Goal: Information Seeking & Learning: Learn about a topic

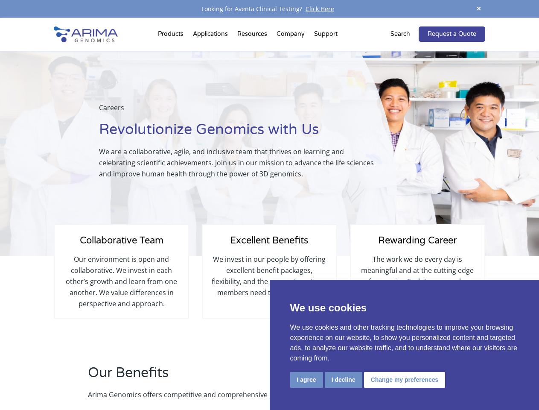
click at [269, 205] on div "Careers Revolutionize Genomics with Us We are a collaborative, agile, and inclu…" at bounding box center [198, 153] width 397 height 205
click at [306, 379] on button "I agree" at bounding box center [306, 380] width 33 height 16
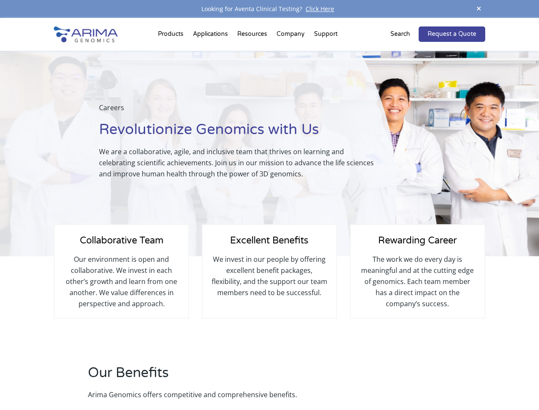
click at [343, 379] on h2 "Our Benefits" at bounding box center [229, 376] width 283 height 26
click at [403, 379] on div "Our Benefits Arima Genomics offers competitive and comprehensive benefits." at bounding box center [269, 386] width 431 height 47
click at [479, 9] on span at bounding box center [478, 9] width 13 height 12
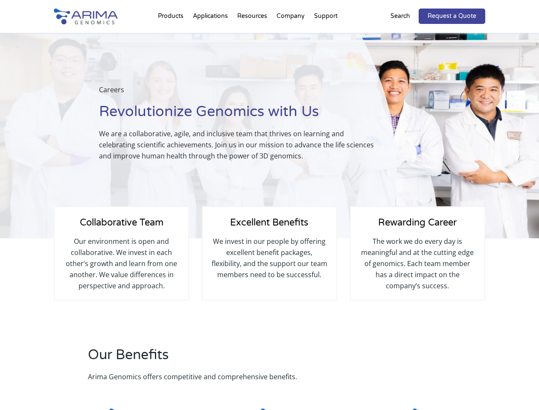
click at [269, 214] on div "Excellent Benefits We invest in our people by offering excellent benefit packag…" at bounding box center [269, 253] width 135 height 94
click at [172, 36] on div "Careers Revolutionize Genomics with Us We are a collaborative, agile, and inclu…" at bounding box center [198, 135] width 397 height 205
click at [253, 36] on div "Careers Revolutionize Genomics with Us We are a collaborative, agile, and inclu…" at bounding box center [198, 135] width 397 height 205
click at [291, 36] on div "Careers Revolutionize Genomics with Us We are a collaborative, agile, and inclu…" at bounding box center [198, 135] width 397 height 205
click at [326, 36] on div "Careers Revolutionize Genomics with Us We are a collaborative, agile, and inclu…" at bounding box center [198, 135] width 397 height 205
